Goal: Transaction & Acquisition: Purchase product/service

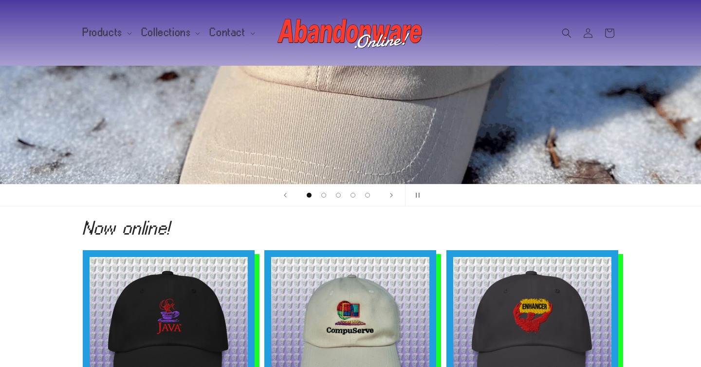
scroll to position [156, 0]
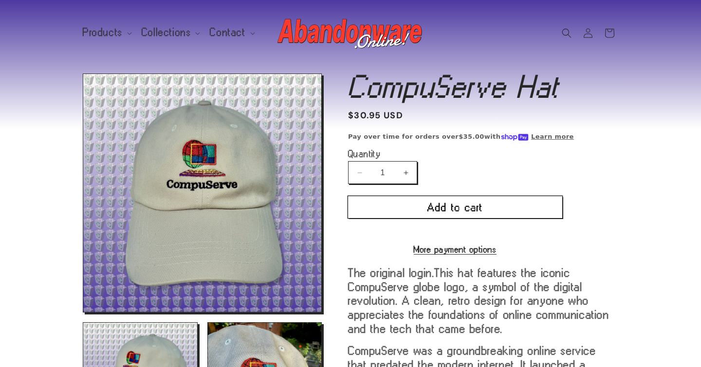
click at [393, 211] on button "Add to cart" at bounding box center [455, 207] width 214 height 22
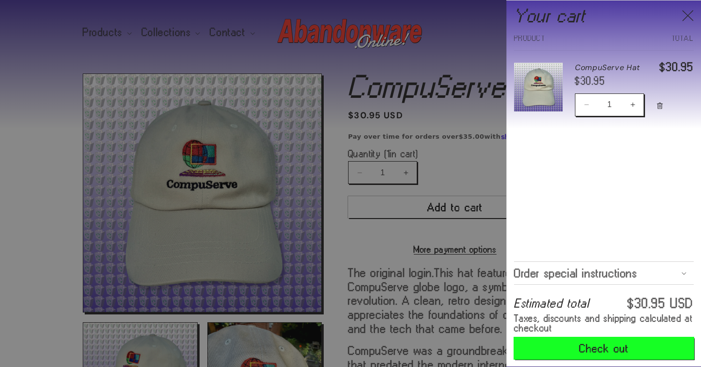
click at [584, 345] on button "Check out" at bounding box center [604, 348] width 180 height 22
